Goal: Task Accomplishment & Management: Manage account settings

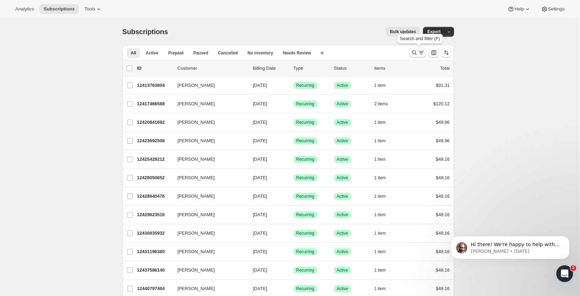
click at [416, 53] on icon "Search and filter results" at bounding box center [414, 52] width 7 height 7
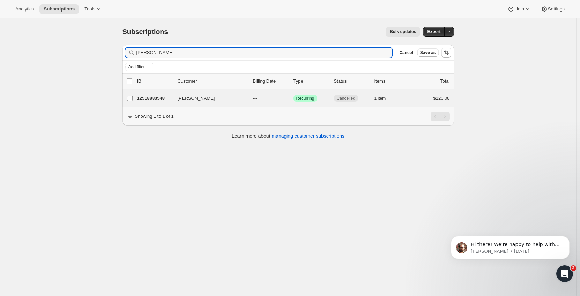
type input "[PERSON_NAME]"
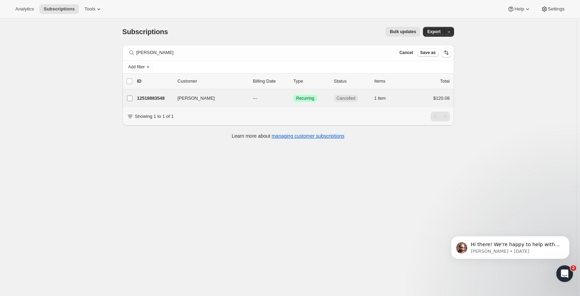
click at [131, 98] on input "[PERSON_NAME]" at bounding box center [130, 99] width 6 height 6
checkbox input "true"
click at [303, 98] on span "Recurring" at bounding box center [305, 99] width 18 height 6
checkbox input "false"
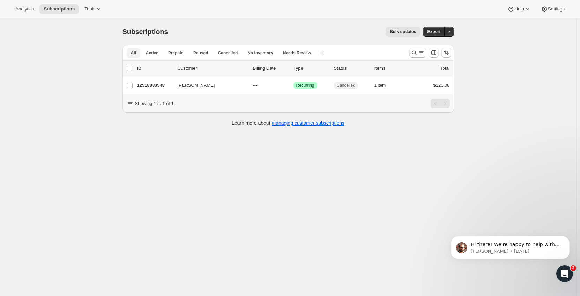
click at [136, 55] on span "All" at bounding box center [133, 53] width 5 height 6
click at [21, 6] on span "Analytics" at bounding box center [24, 9] width 19 height 6
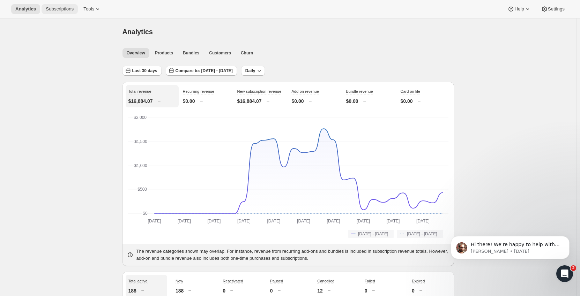
click at [63, 13] on button "Subscriptions" at bounding box center [60, 9] width 36 height 10
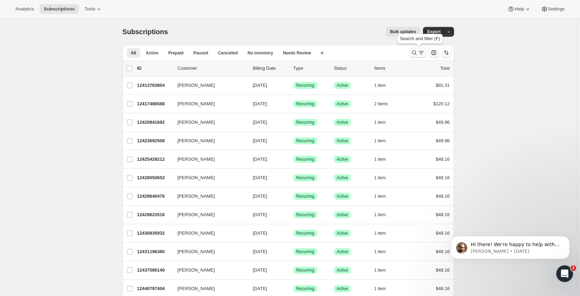
click at [414, 53] on icon "Search and filter results" at bounding box center [414, 53] width 5 height 5
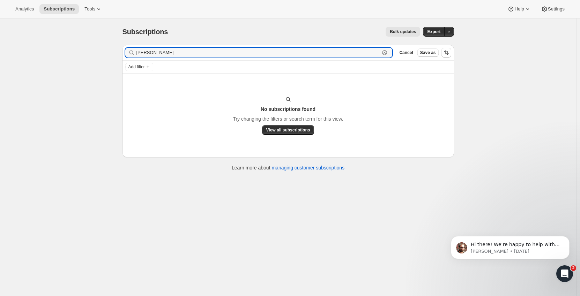
type input "[PERSON_NAME]"
click at [386, 52] on icon "button" at bounding box center [385, 53] width 2 height 2
